Goal: Transaction & Acquisition: Book appointment/travel/reservation

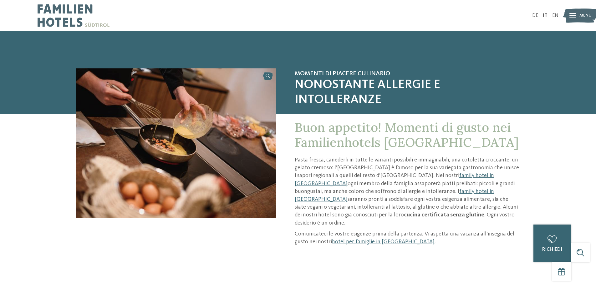
click at [577, 9] on img at bounding box center [580, 15] width 34 height 17
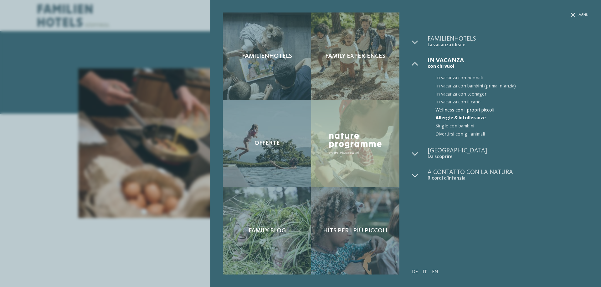
click at [464, 107] on span "Wellness con i propri piccoli" at bounding box center [511, 111] width 153 height 8
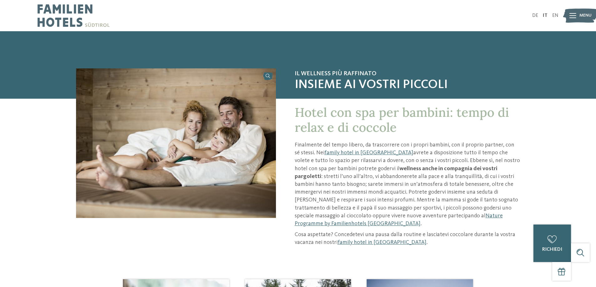
click at [575, 13] on icon at bounding box center [572, 15] width 7 height 5
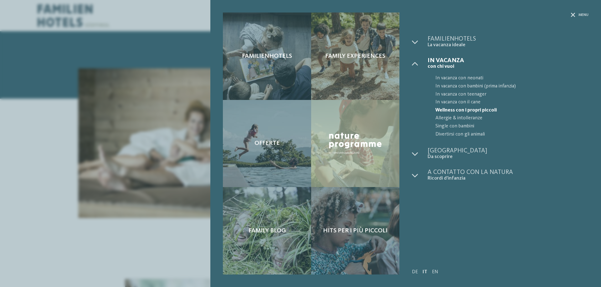
click at [569, 15] on div "Menu" at bounding box center [500, 24] width 176 height 23
click at [574, 14] on icon at bounding box center [573, 15] width 4 height 4
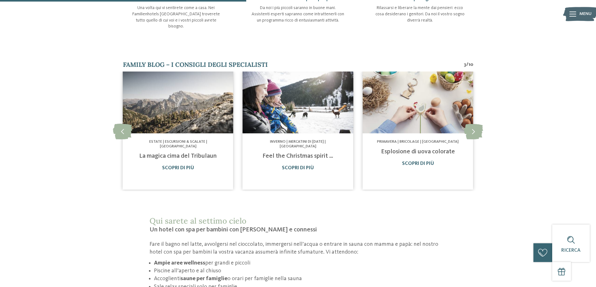
scroll to position [375, 0]
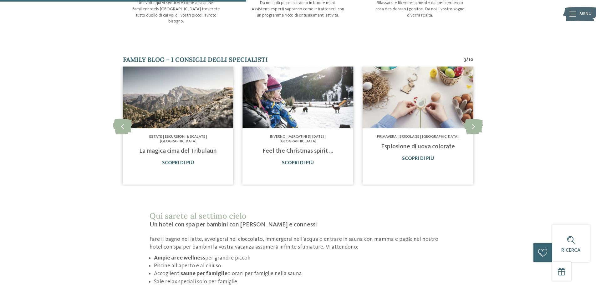
click at [570, 20] on div at bounding box center [572, 14] width 7 height 16
click at [570, 0] on div "Familienhotels Family experiences Offerte" at bounding box center [298, 0] width 596 height 0
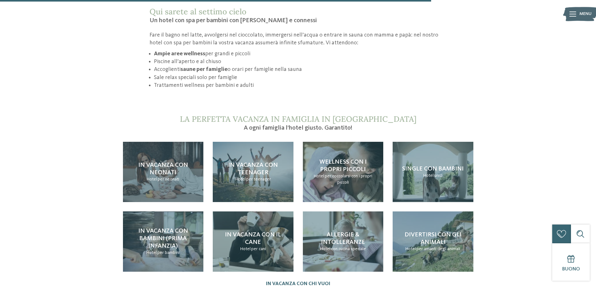
scroll to position [657, 0]
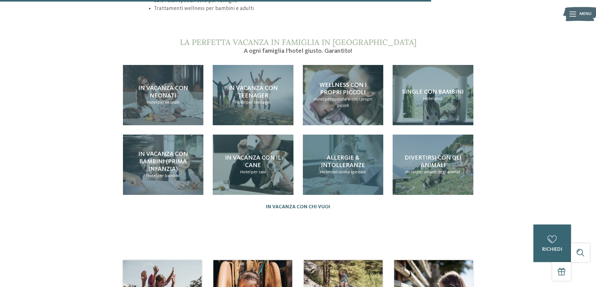
click at [349, 155] on h4 "Allergie & intolleranze" at bounding box center [343, 162] width 68 height 15
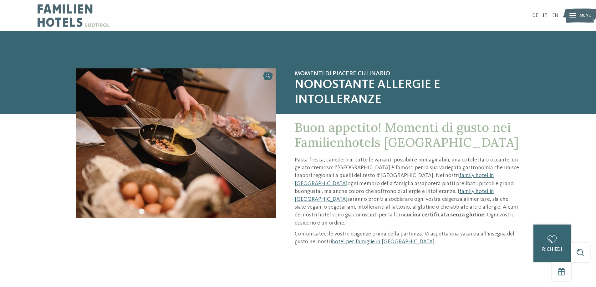
click at [573, 16] on icon at bounding box center [572, 15] width 7 height 5
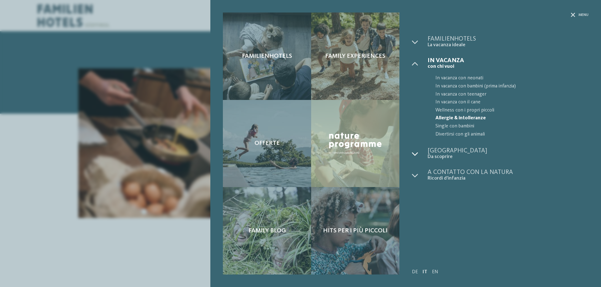
click at [416, 153] on icon at bounding box center [415, 154] width 6 height 6
click at [416, 221] on icon at bounding box center [415, 220] width 6 height 6
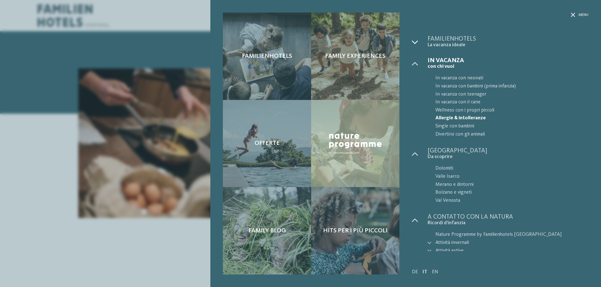
click at [417, 40] on icon at bounding box center [415, 42] width 6 height 6
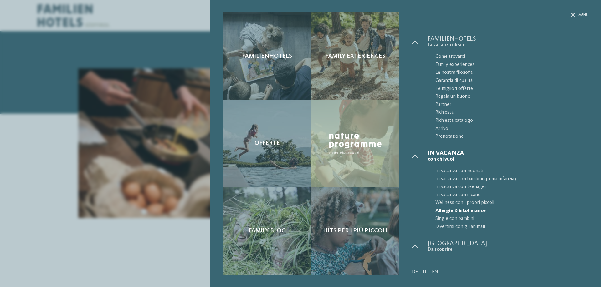
click at [569, 13] on div "Menu" at bounding box center [500, 24] width 176 height 23
click at [572, 17] on icon at bounding box center [573, 15] width 4 height 4
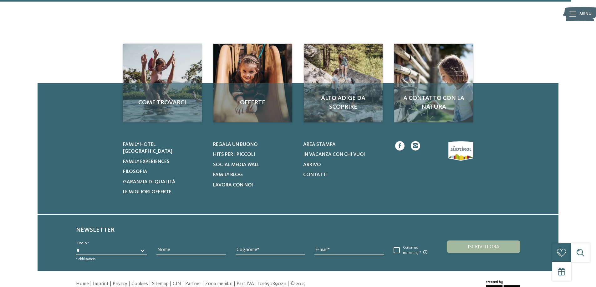
scroll to position [782, 0]
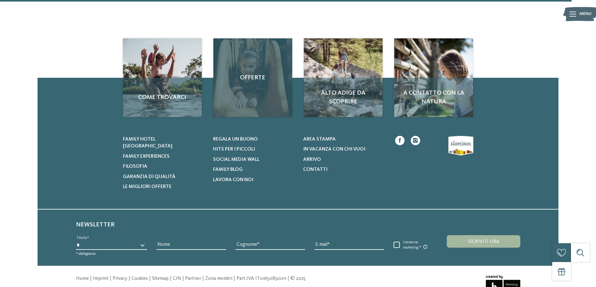
click at [233, 92] on div "Offerte" at bounding box center [252, 77] width 79 height 79
click at [250, 52] on div "Offerte" at bounding box center [252, 77] width 79 height 79
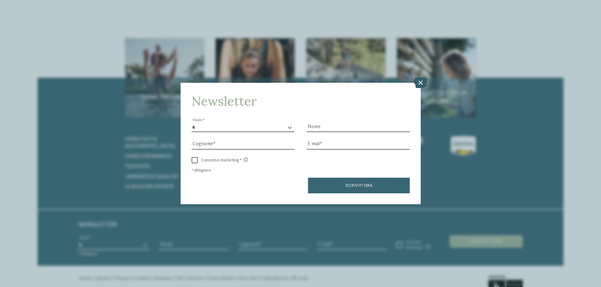
click at [420, 85] on icon at bounding box center [420, 82] width 13 height 11
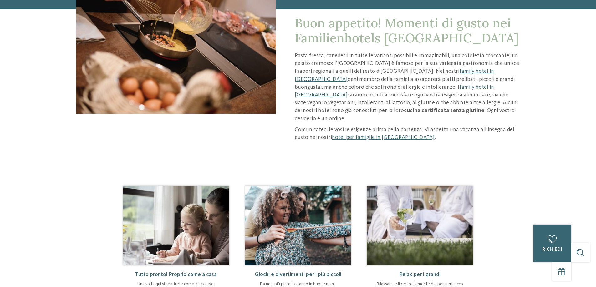
scroll to position [0, 0]
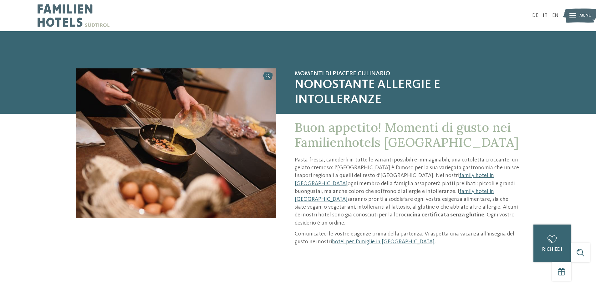
click at [586, 16] on span "Menu" at bounding box center [585, 16] width 12 height 6
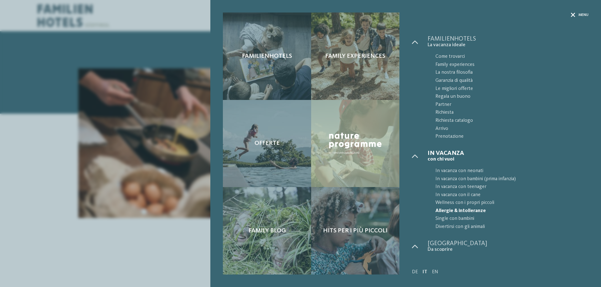
click at [574, 15] on icon at bounding box center [573, 15] width 4 height 4
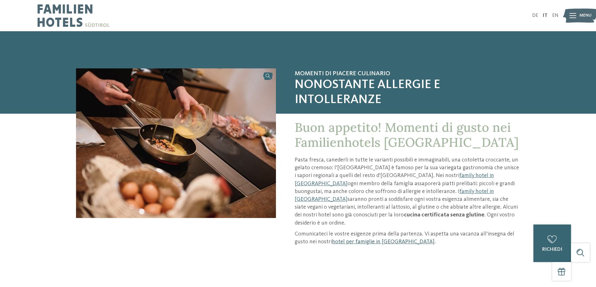
click at [355, 239] on link "hotel per famiglie in [GEOGRAPHIC_DATA]" at bounding box center [383, 242] width 103 height 6
click at [574, 15] on icon at bounding box center [572, 15] width 7 height 5
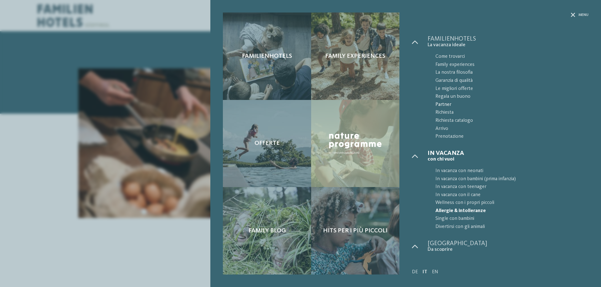
click at [435, 109] on link "Partner" at bounding box center [507, 105] width 161 height 8
click at [463, 209] on span "Allergie & intolleranze" at bounding box center [511, 211] width 153 height 8
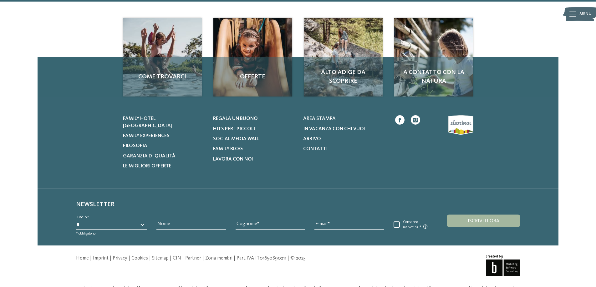
scroll to position [564, 0]
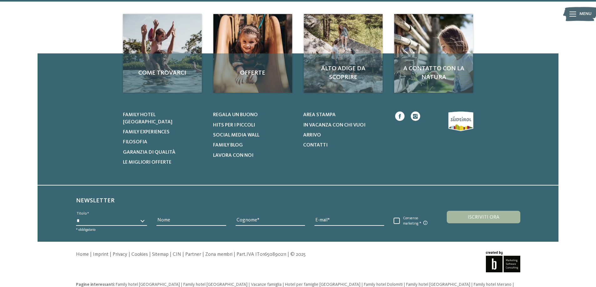
click at [573, 18] on div at bounding box center [572, 14] width 7 height 16
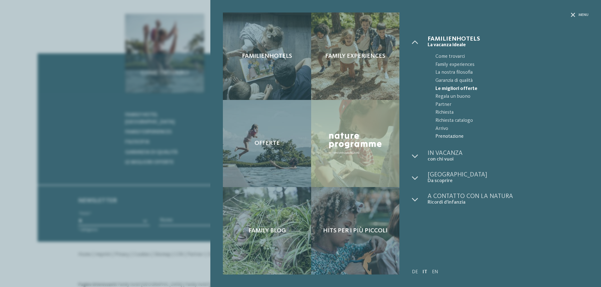
click at [438, 136] on span "Prenotazione" at bounding box center [511, 137] width 153 height 8
click at [575, 13] on div "Menu" at bounding box center [580, 15] width 18 height 5
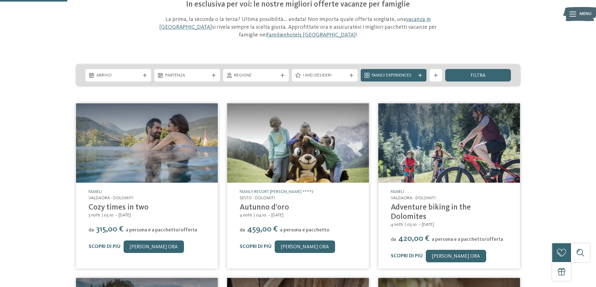
scroll to position [0, 0]
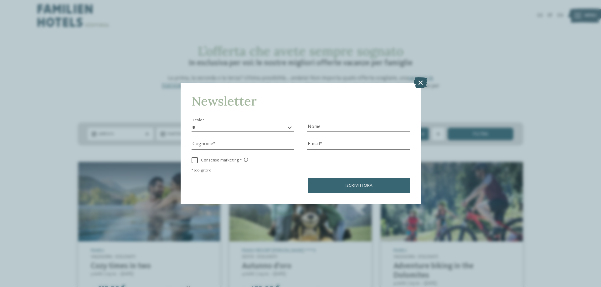
click at [418, 81] on icon at bounding box center [420, 82] width 13 height 11
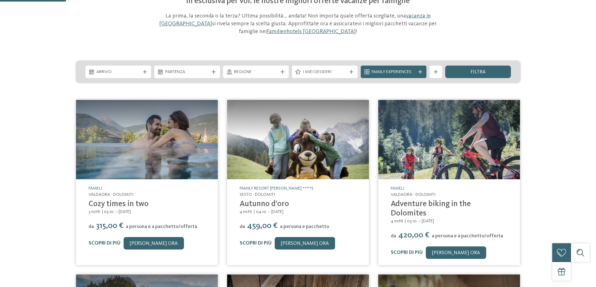
scroll to position [63, 0]
click at [95, 187] on link "Fameli" at bounding box center [95, 188] width 13 height 4
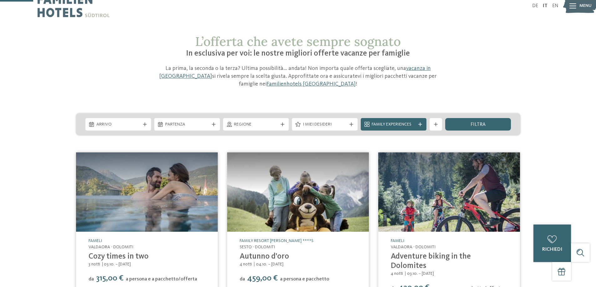
scroll to position [0, 0]
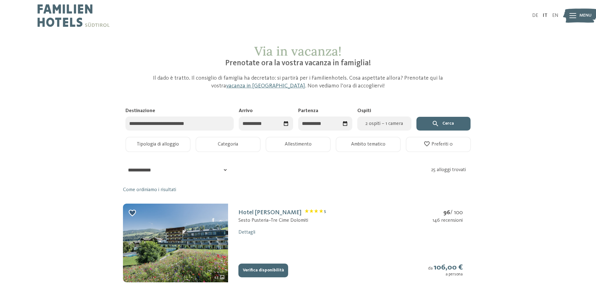
click at [202, 123] on input "Destinazione" at bounding box center [179, 124] width 109 height 14
click at [268, 123] on input "Arrivo" at bounding box center [266, 124] width 54 height 14
click at [189, 125] on input "Destinazione" at bounding box center [179, 124] width 109 height 14
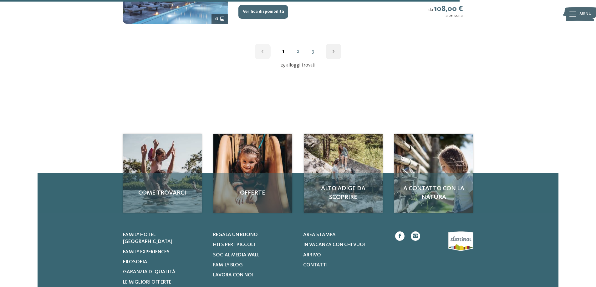
scroll to position [876, 0]
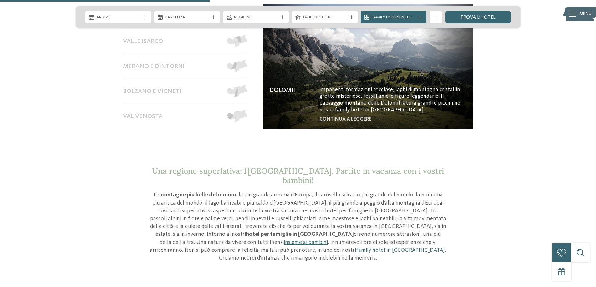
scroll to position [563, 0]
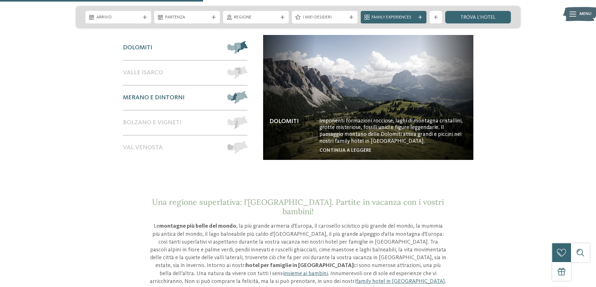
click at [175, 98] on div "Merano e dintorni" at bounding box center [172, 98] width 98 height 24
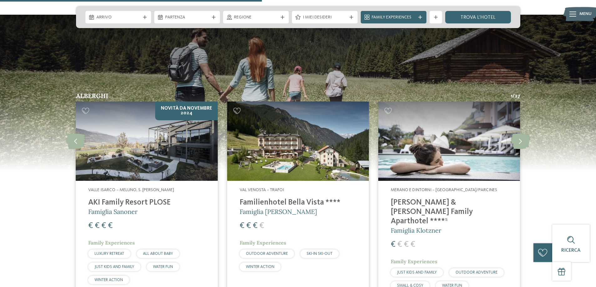
scroll to position [907, 0]
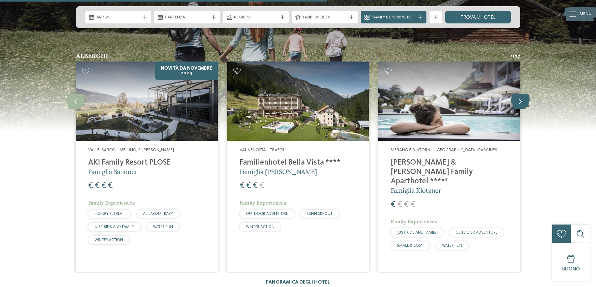
click at [514, 94] on icon at bounding box center [520, 102] width 19 height 16
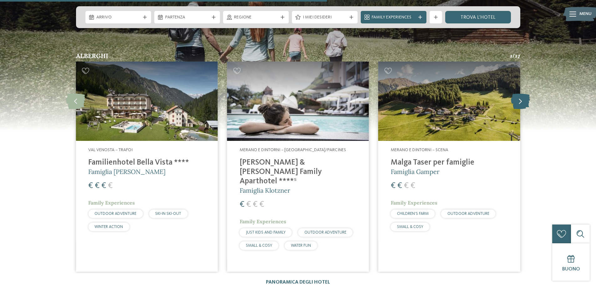
click at [514, 94] on icon at bounding box center [520, 102] width 19 height 16
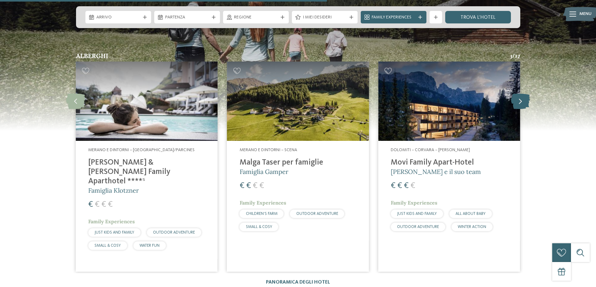
click at [514, 94] on icon at bounding box center [520, 102] width 19 height 16
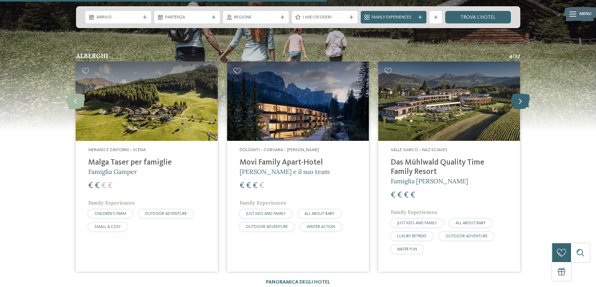
click at [513, 94] on icon at bounding box center [520, 102] width 19 height 16
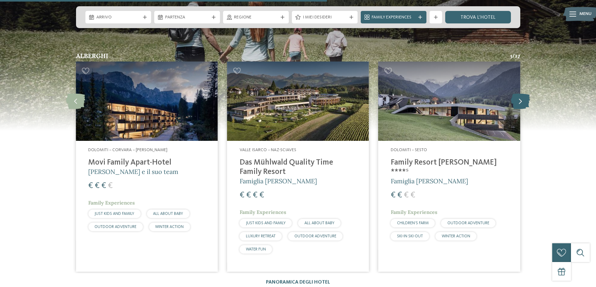
click at [513, 94] on icon at bounding box center [520, 102] width 19 height 16
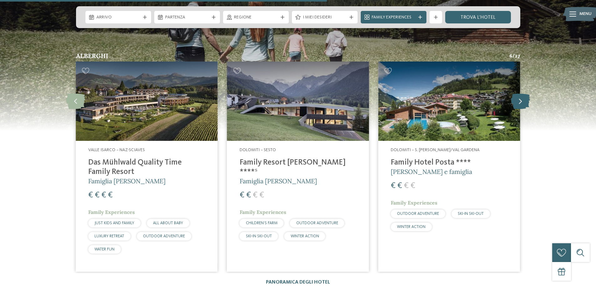
click at [513, 94] on icon at bounding box center [520, 102] width 19 height 16
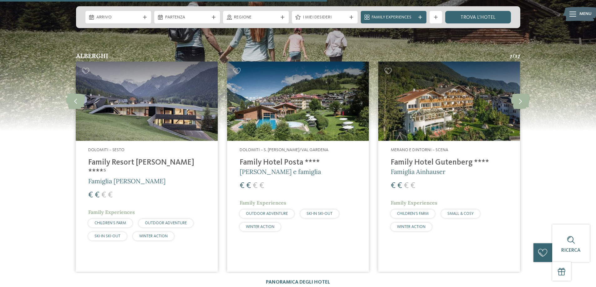
click at [104, 158] on h4 "Family Resort [PERSON_NAME] ****ˢ" at bounding box center [146, 167] width 117 height 19
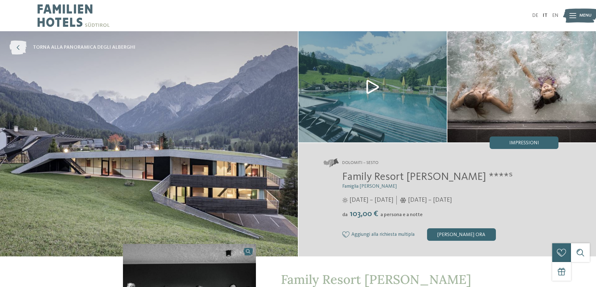
click at [14, 49] on icon at bounding box center [17, 48] width 17 height 14
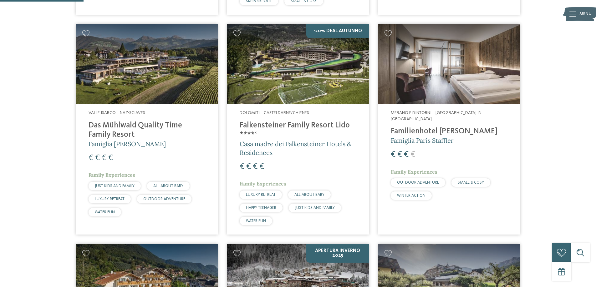
scroll to position [407, 0]
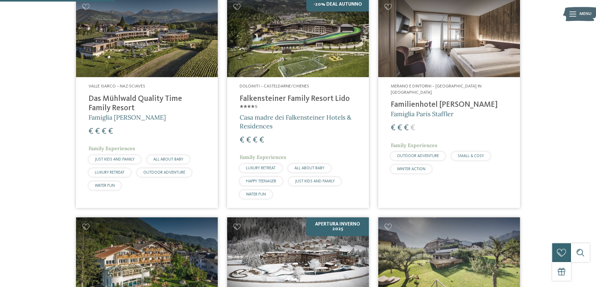
click at [441, 100] on h4 "Familienhotel [PERSON_NAME]" at bounding box center [449, 104] width 117 height 9
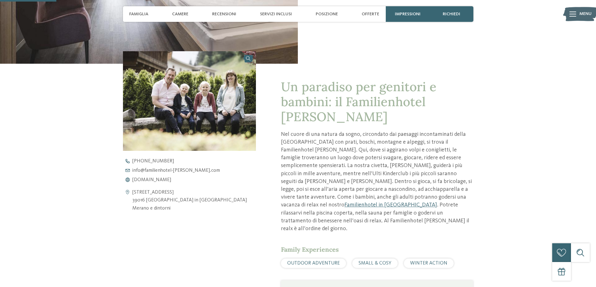
scroll to position [188, 0]
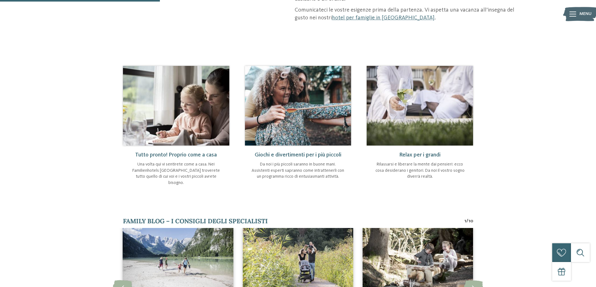
scroll to position [219, 0]
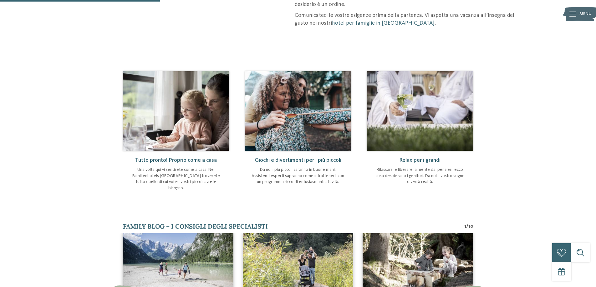
click at [572, 14] on icon at bounding box center [572, 14] width 7 height 5
click at [572, 0] on div "Familienhotels Family experiences Offerte" at bounding box center [298, 0] width 596 height 0
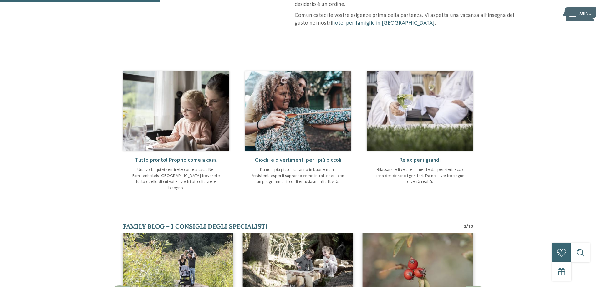
click at [566, 15] on img at bounding box center [580, 14] width 34 height 17
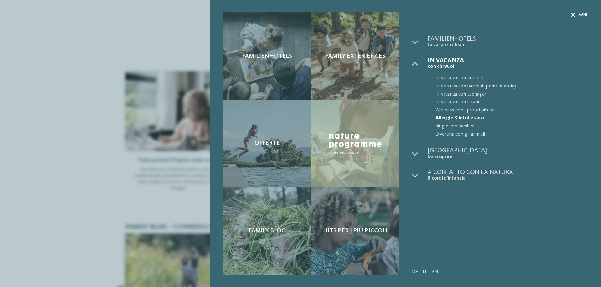
click at [572, 14] on icon at bounding box center [573, 15] width 4 height 4
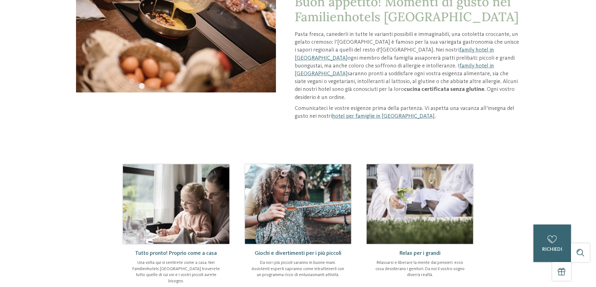
scroll to position [0, 0]
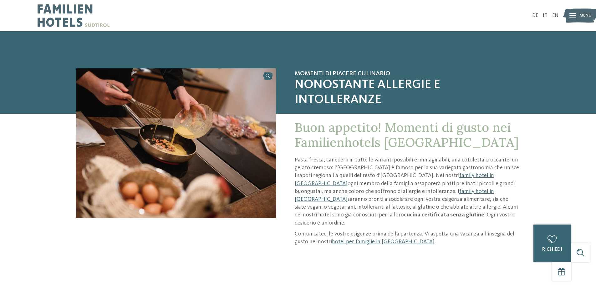
click at [172, 114] on img at bounding box center [176, 144] width 200 height 150
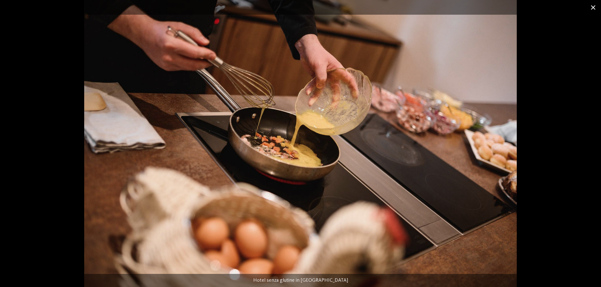
click at [589, 8] on span at bounding box center [593, 7] width 16 height 15
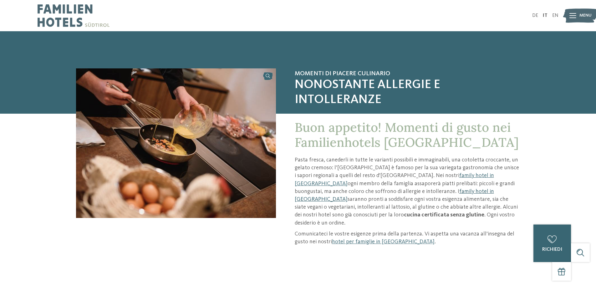
click at [411, 190] on link "family hotel in [GEOGRAPHIC_DATA]" at bounding box center [394, 195] width 199 height 13
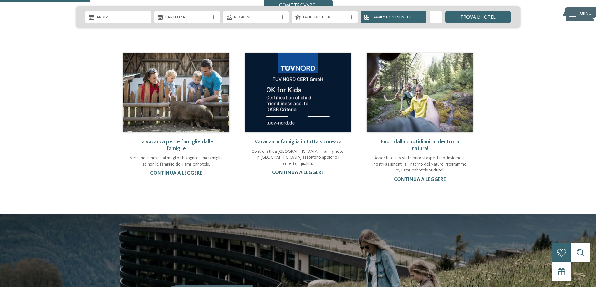
scroll to position [438, 0]
